Goal: Transaction & Acquisition: Purchase product/service

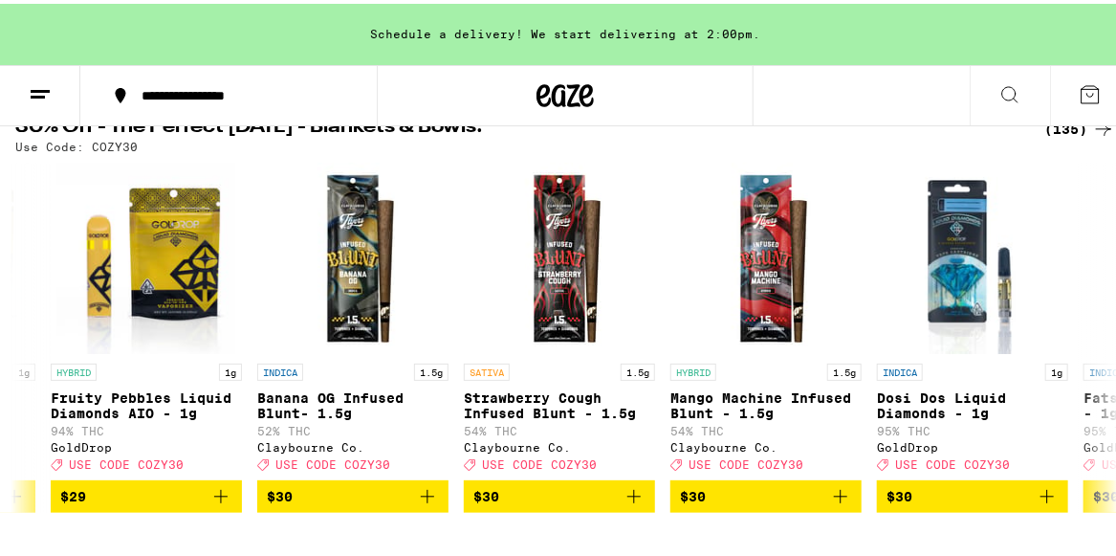
scroll to position [0, 16915]
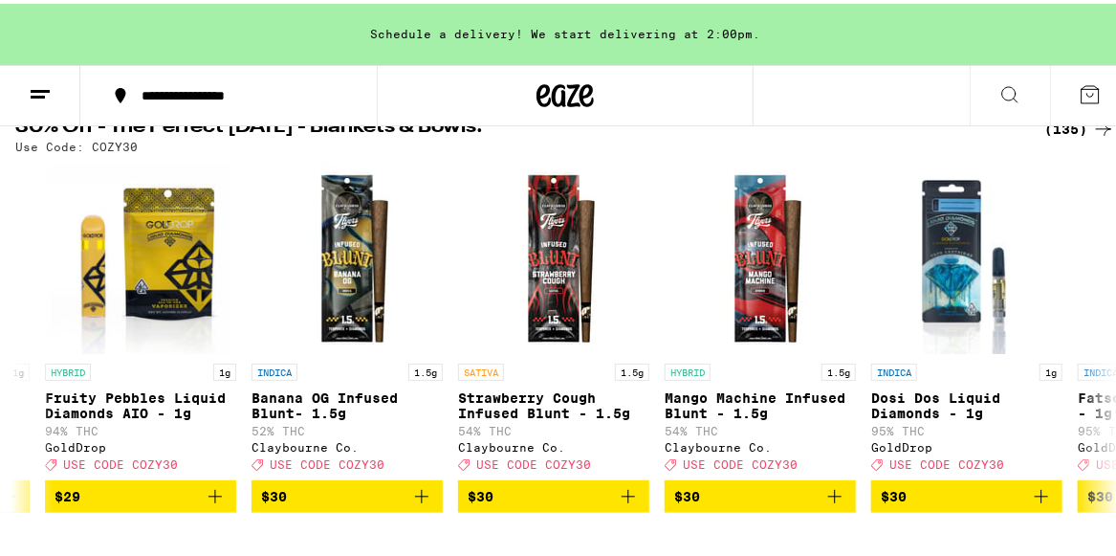
click at [720, 373] on div "HYBRID 1.5g" at bounding box center [760, 368] width 191 height 17
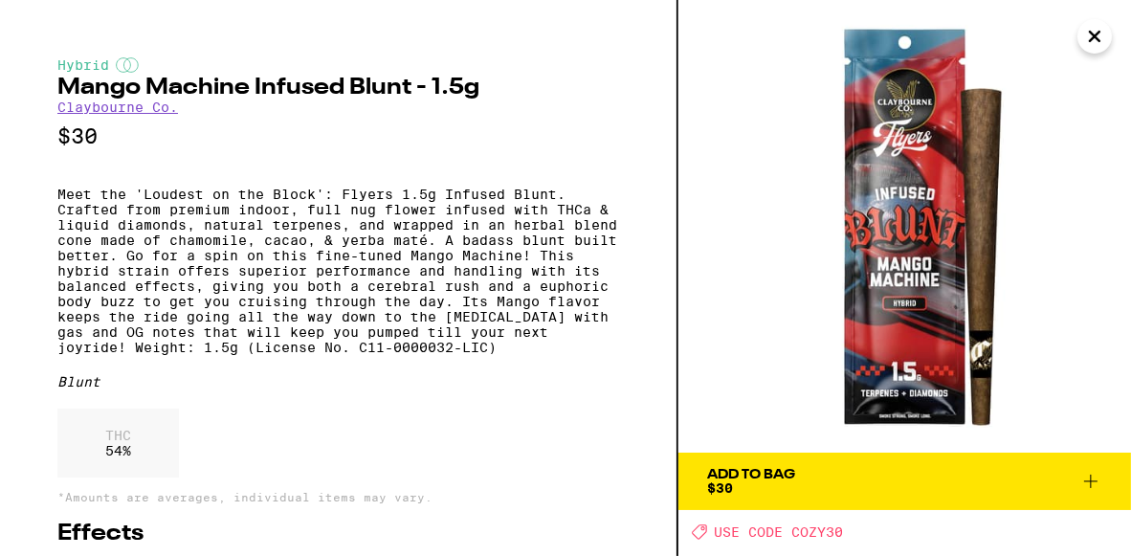
click at [1091, 39] on icon "Close" at bounding box center [1095, 37] width 10 height 10
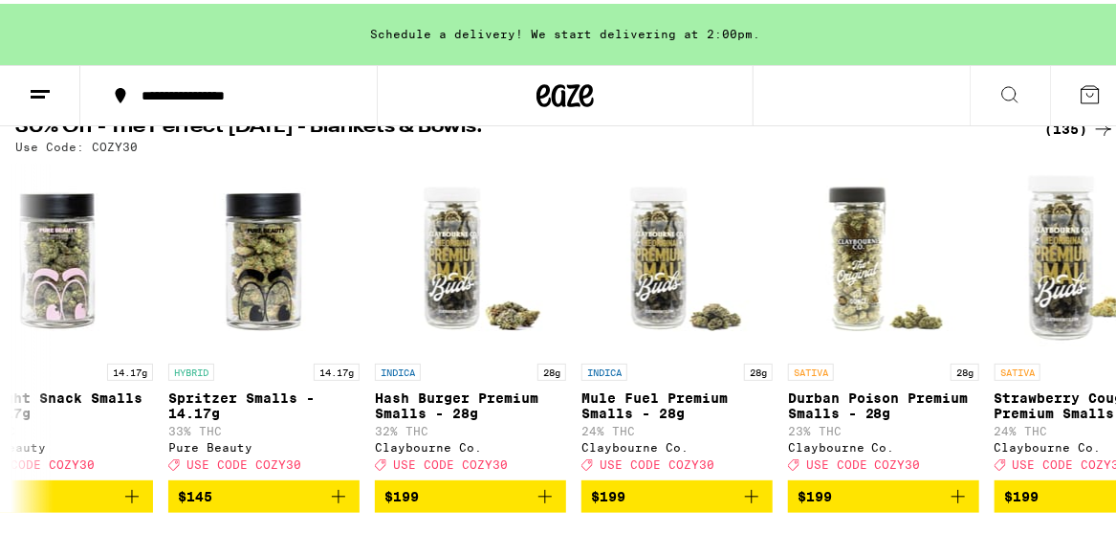
scroll to position [0, 26810]
